Goal: Obtain resource: Download file/media

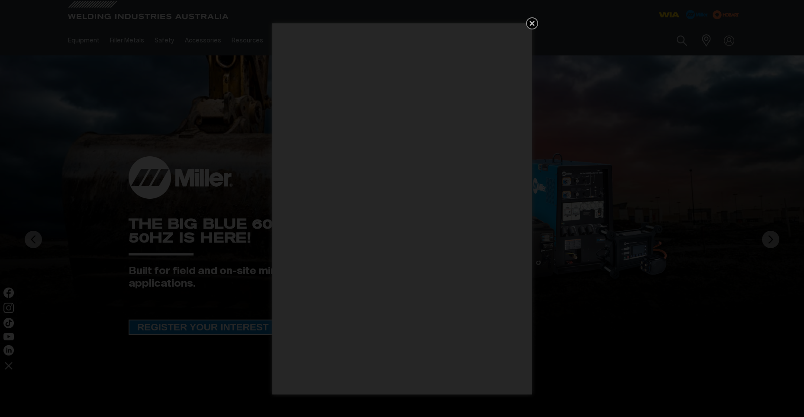
click at [531, 23] on icon "Get 5 WIA Welding Guides Free!" at bounding box center [531, 23] width 5 height 5
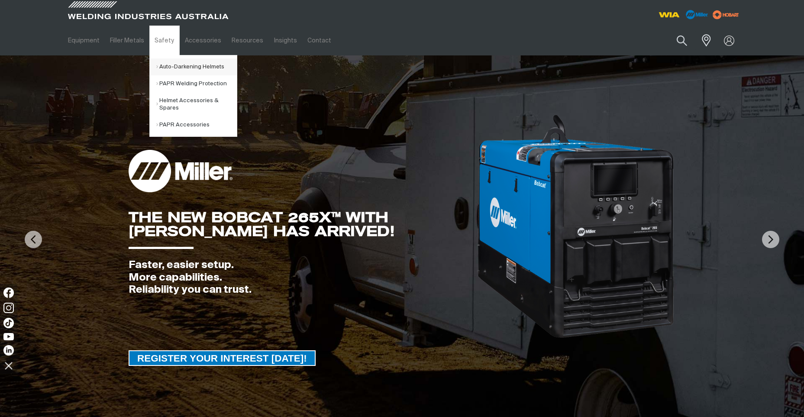
click at [181, 66] on link "Auto-Darkening Helmets" at bounding box center [196, 66] width 81 height 17
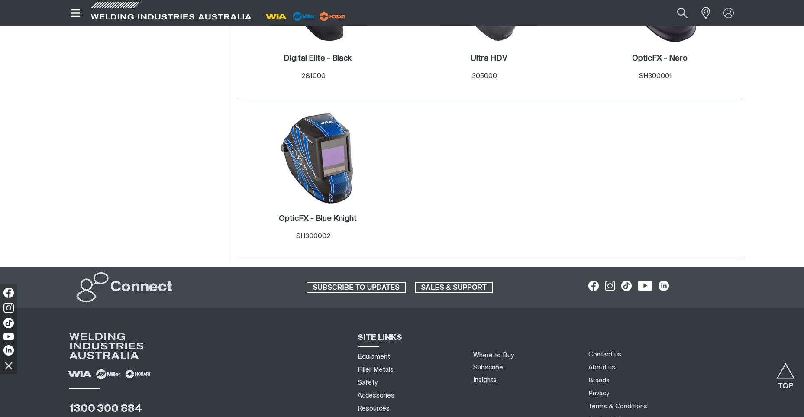
scroll to position [693, 0]
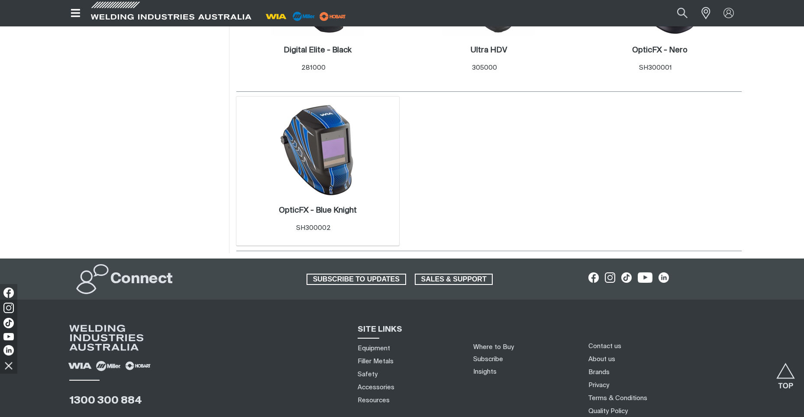
click at [322, 145] on img at bounding box center [317, 149] width 93 height 93
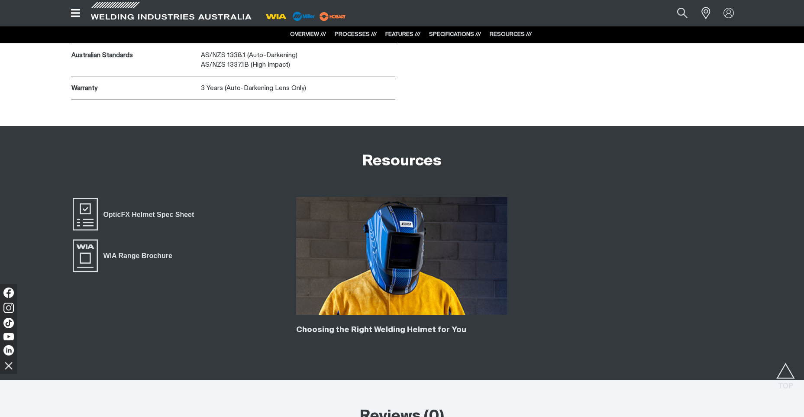
scroll to position [2727, 0]
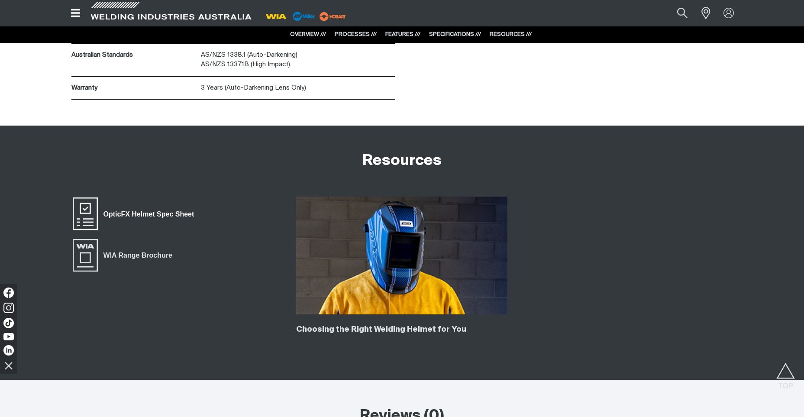
click at [129, 214] on span "OpticFX Helmet Spec Sheet" at bounding box center [149, 214] width 102 height 11
click at [125, 255] on span "WIA Range Brochure" at bounding box center [138, 255] width 80 height 11
